Goal: Complete application form

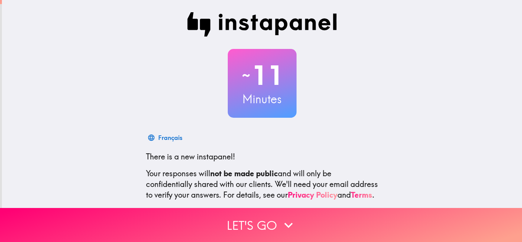
click at [511, 152] on div "~ 11 Minutes Français There is a new instapanel! Your responses will not be mad…" at bounding box center [262, 139] width 521 height 278
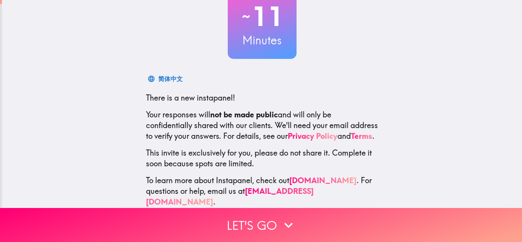
scroll to position [76, 0]
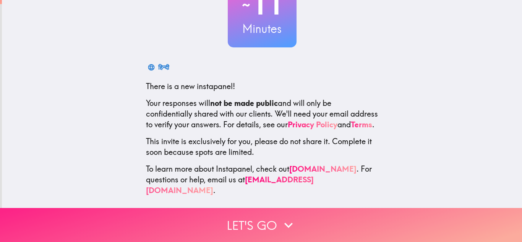
click at [415, 208] on button "Let's go" at bounding box center [261, 225] width 522 height 34
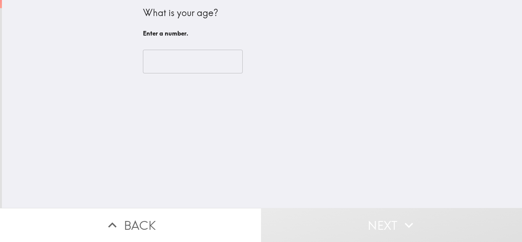
click at [212, 62] on input "number" at bounding box center [193, 62] width 100 height 24
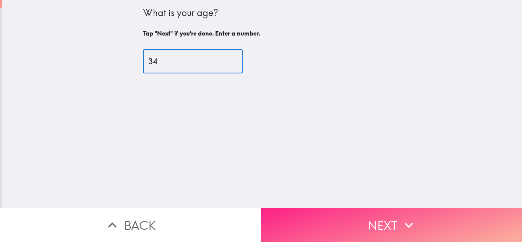
type input "34"
click at [428, 215] on button "Next" at bounding box center [391, 225] width 261 height 34
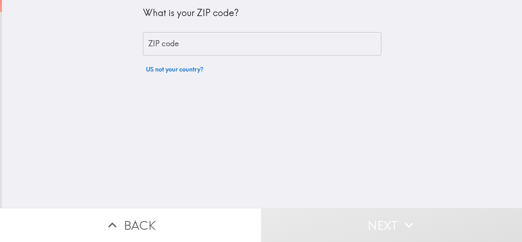
click at [292, 44] on input "ZIP code" at bounding box center [262, 44] width 239 height 24
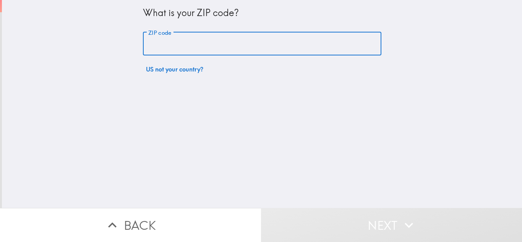
type input "77057"
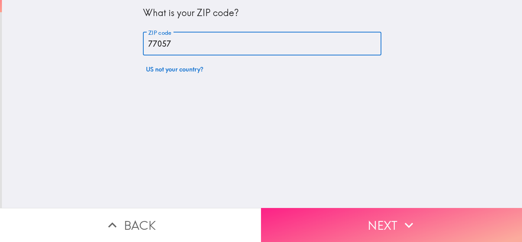
click at [381, 211] on button "Next" at bounding box center [391, 225] width 261 height 34
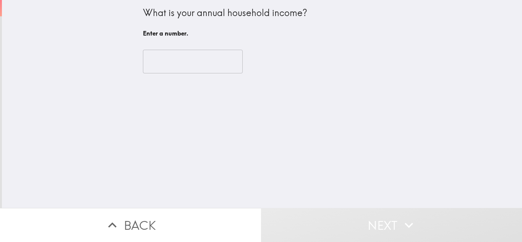
click at [202, 62] on input "number" at bounding box center [193, 62] width 100 height 24
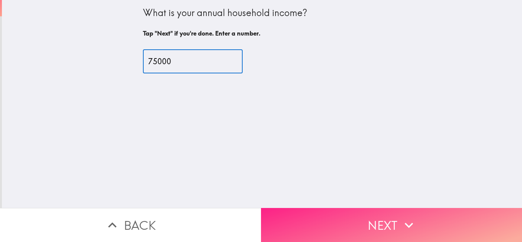
type input "75000"
click at [408, 217] on icon "button" at bounding box center [409, 225] width 17 height 17
